Goal: Information Seeking & Learning: Learn about a topic

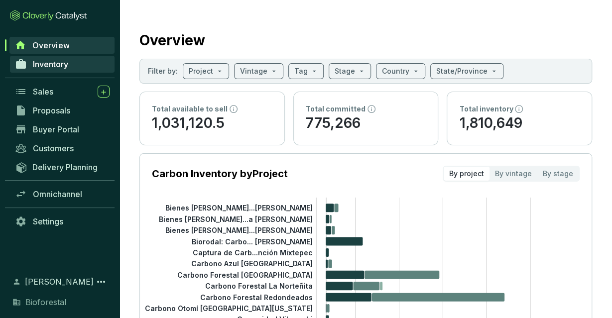
click at [73, 66] on link "Inventory" at bounding box center [62, 64] width 105 height 17
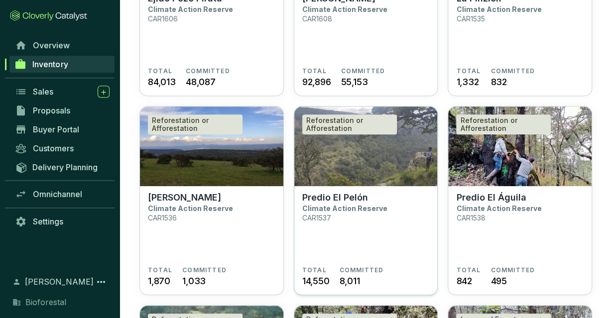
scroll to position [207, 0]
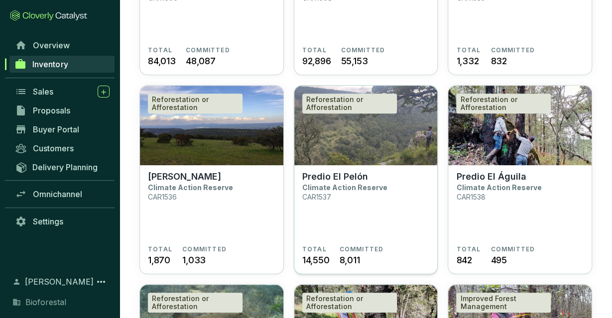
click at [382, 176] on section "Predio El Pelón Climate Action Reserve CAR1537" at bounding box center [365, 208] width 127 height 74
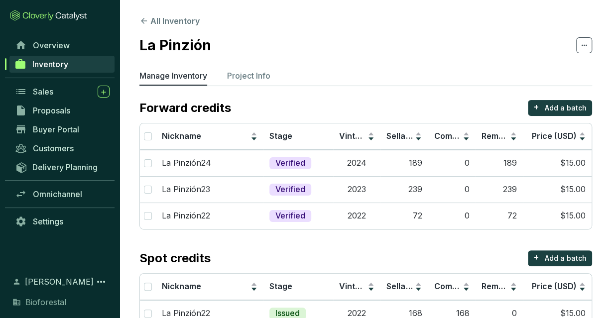
click at [426, 259] on div "Spot credits + Add a batch" at bounding box center [365, 258] width 453 height 16
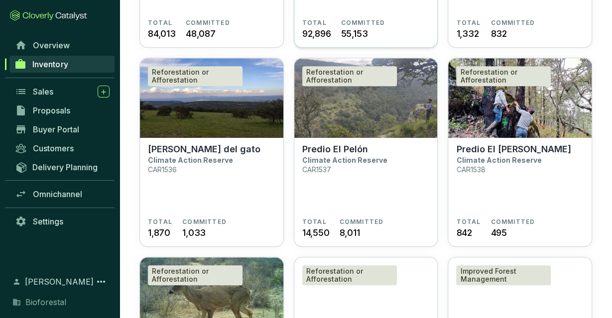
scroll to position [259, 0]
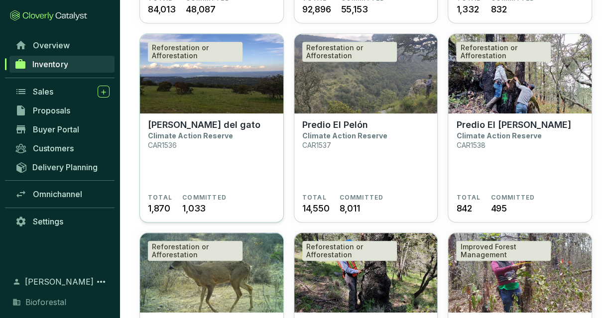
click at [143, 122] on section "Peña del gato Climate Action Reserve CAR1536 TOTAL 1,870 COMMITTED 1,033" at bounding box center [211, 169] width 143 height 110
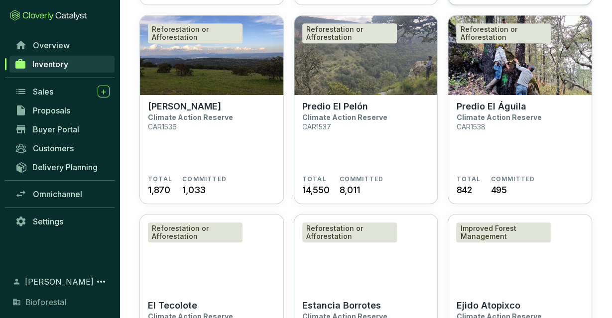
scroll to position [207, 0]
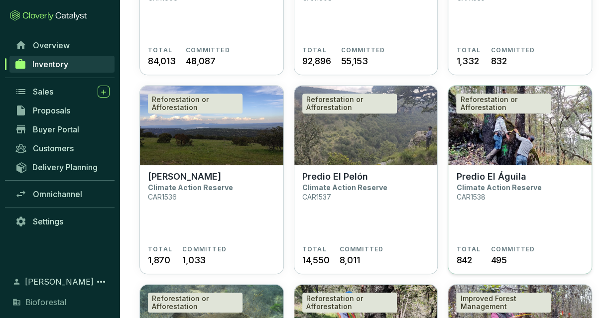
click at [504, 113] on div "Reforestation or Afforestation" at bounding box center [503, 104] width 95 height 20
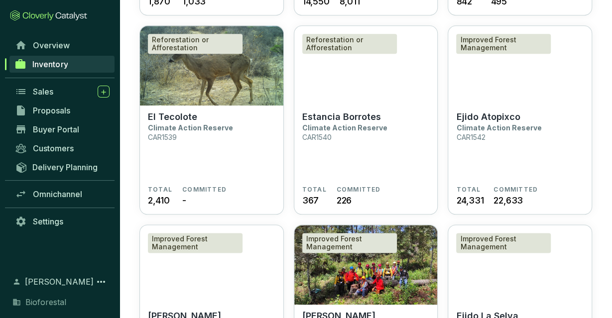
scroll to position [570, 0]
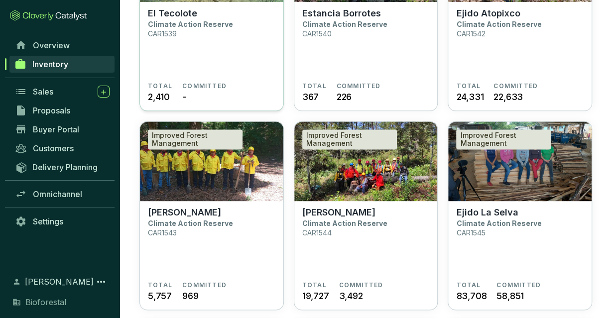
click at [172, 59] on section "El Tecolote Climate Action Reserve CAR1539" at bounding box center [211, 45] width 127 height 74
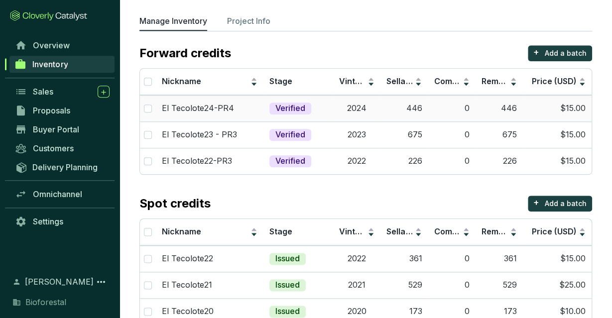
scroll to position [79, 0]
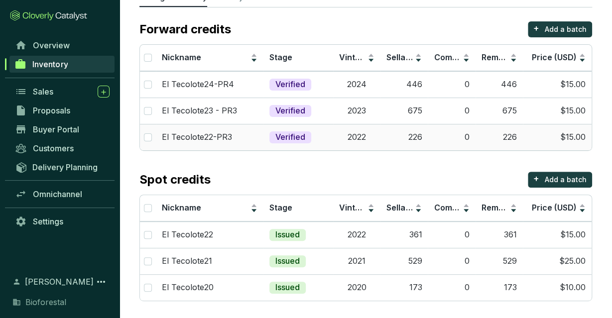
click at [333, 133] on td "2022" at bounding box center [356, 137] width 47 height 26
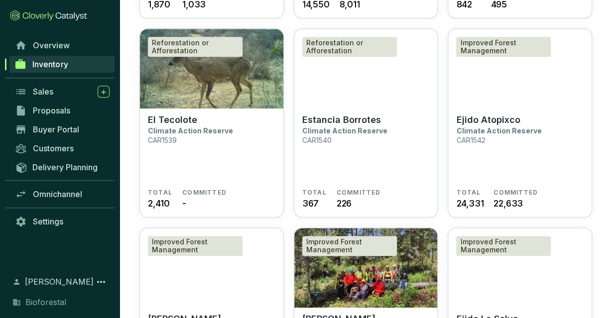
scroll to position [518, 0]
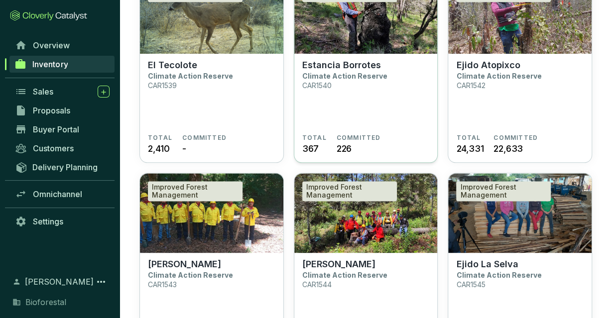
click at [366, 53] on img at bounding box center [365, 14] width 143 height 80
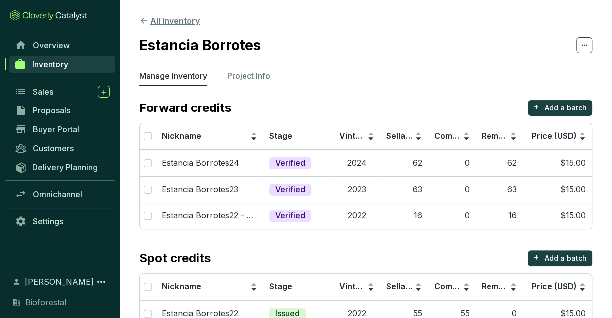
click at [151, 20] on button "All Inventory" at bounding box center [169, 21] width 60 height 12
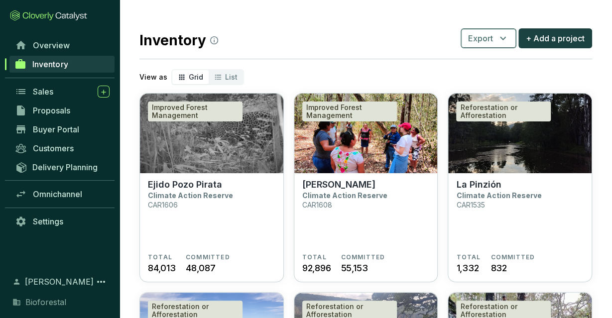
click at [510, 41] on button "Export" at bounding box center [489, 38] width 56 height 20
click at [491, 68] on button "Projects" at bounding box center [490, 62] width 46 height 20
click at [500, 38] on icon "button" at bounding box center [503, 38] width 12 height 12
click at [494, 83] on span "Batches" at bounding box center [490, 85] width 30 height 12
click at [503, 150] on img at bounding box center [519, 134] width 143 height 80
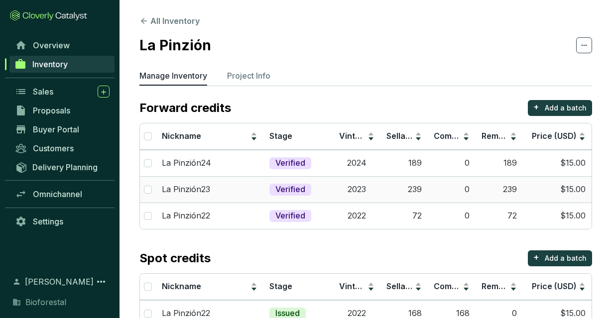
scroll to position [52, 0]
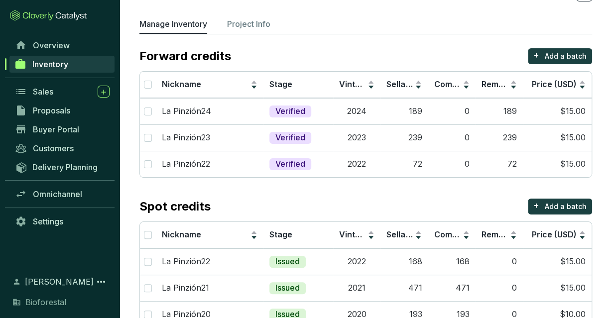
click at [234, 178] on section "Forward credits + Add a batch Nickname Stage Vintage Sellable Committed Remaini…" at bounding box center [365, 188] width 453 height 280
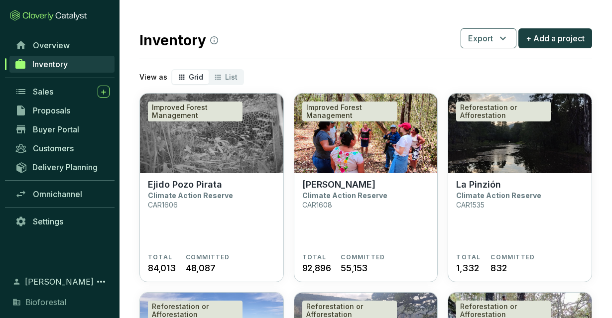
scroll to position [207, 0]
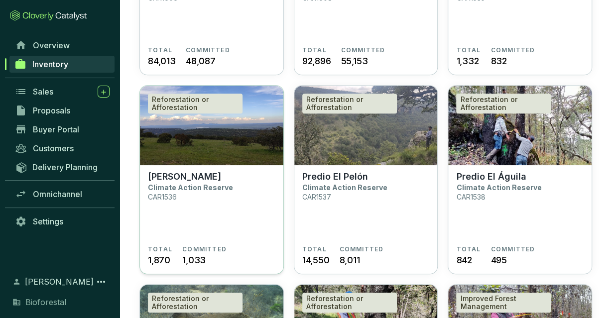
click at [256, 181] on section "Peña del gato Climate Action Reserve CAR1536" at bounding box center [211, 208] width 127 height 74
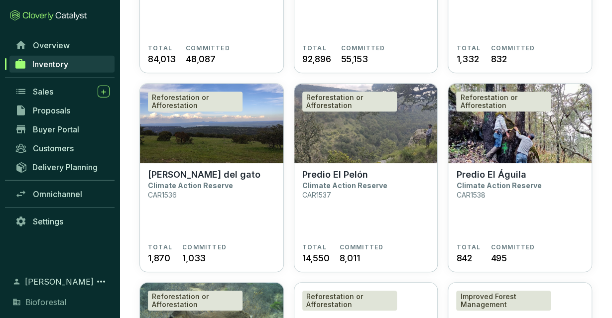
scroll to position [207, 0]
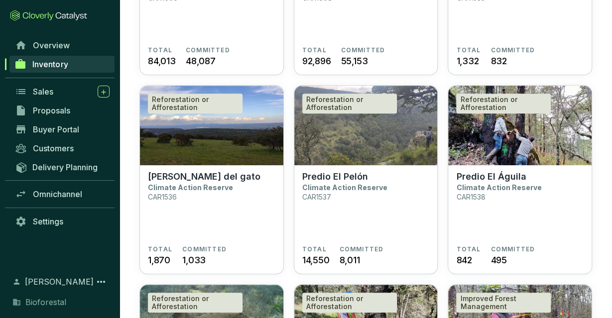
click at [359, 140] on img at bounding box center [365, 126] width 143 height 80
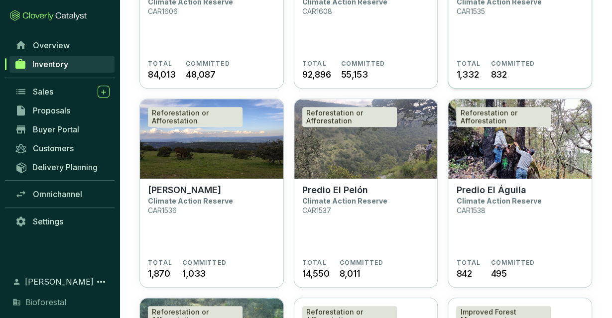
scroll to position [207, 0]
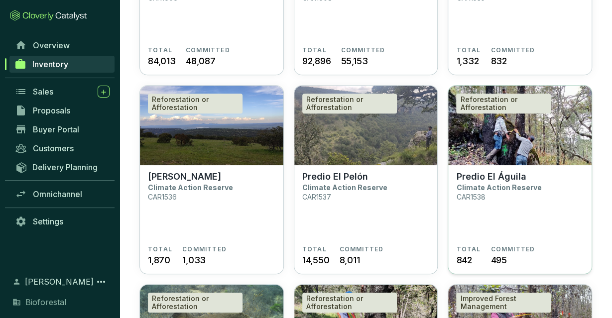
click at [531, 151] on img at bounding box center [519, 126] width 143 height 80
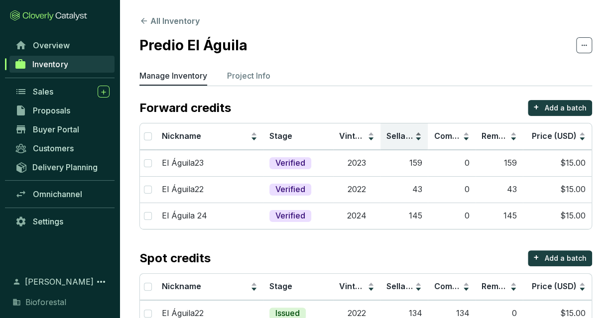
click at [388, 130] on div "Sellable" at bounding box center [403, 136] width 35 height 12
click at [398, 131] on span "Sellable" at bounding box center [401, 136] width 31 height 10
click at [555, 18] on section "All Inventory Predio El Águila Manage Inventory Project Info Forward credits + …" at bounding box center [366, 200] width 493 height 400
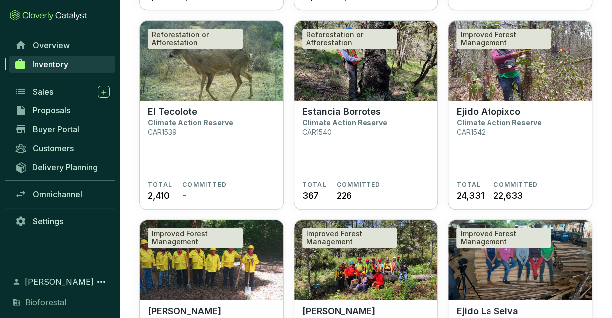
scroll to position [481, 0]
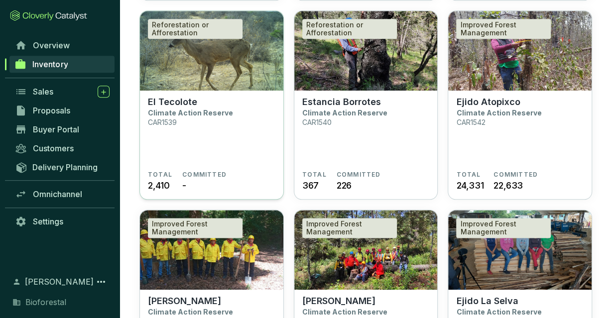
click at [248, 92] on section "El Tecolote Climate Action Reserve CAR1539 TOTAL 2,410 COMMITTED -" at bounding box center [211, 146] width 143 height 110
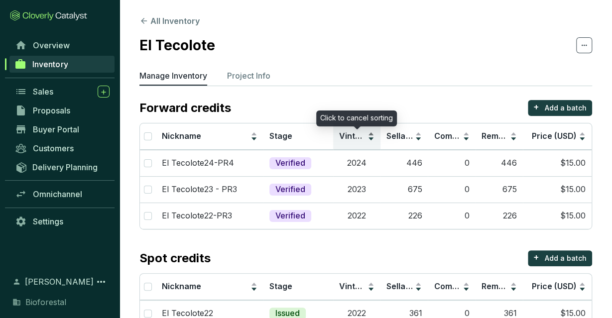
click at [361, 135] on span "Vintage" at bounding box center [354, 136] width 31 height 10
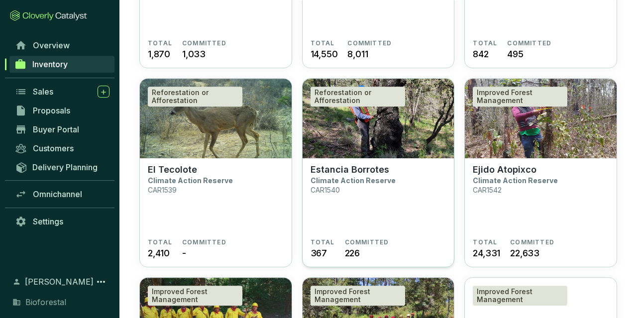
scroll to position [466, 0]
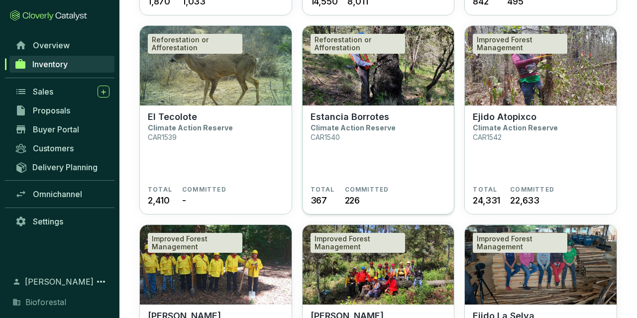
click at [353, 134] on section "Estancia Borrotes Climate Action Reserve CAR1540" at bounding box center [379, 149] width 136 height 74
